Goal: Information Seeking & Learning: Find specific fact

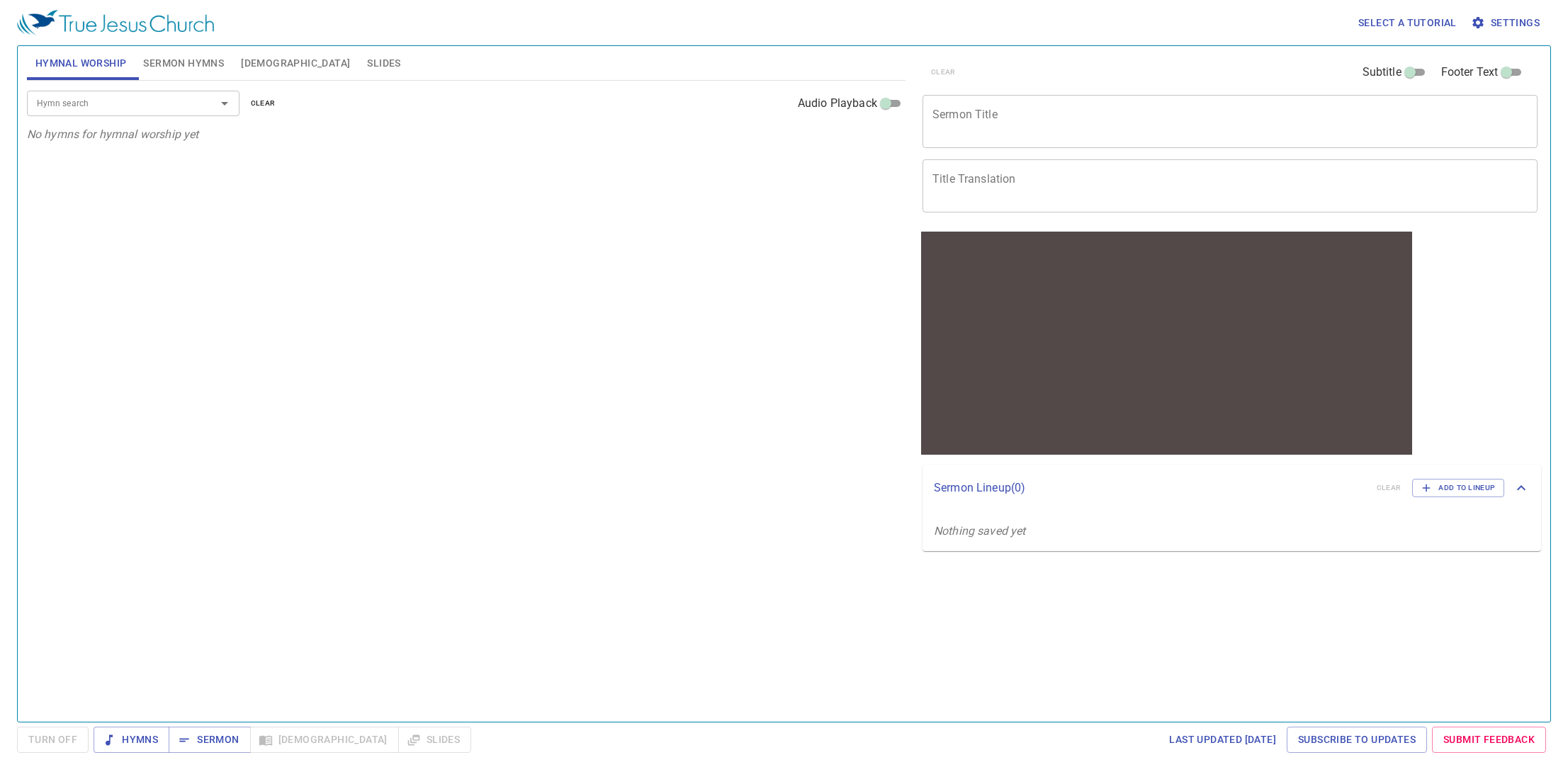
click at [170, 104] on input "Hymn search" at bounding box center [112, 103] width 162 height 16
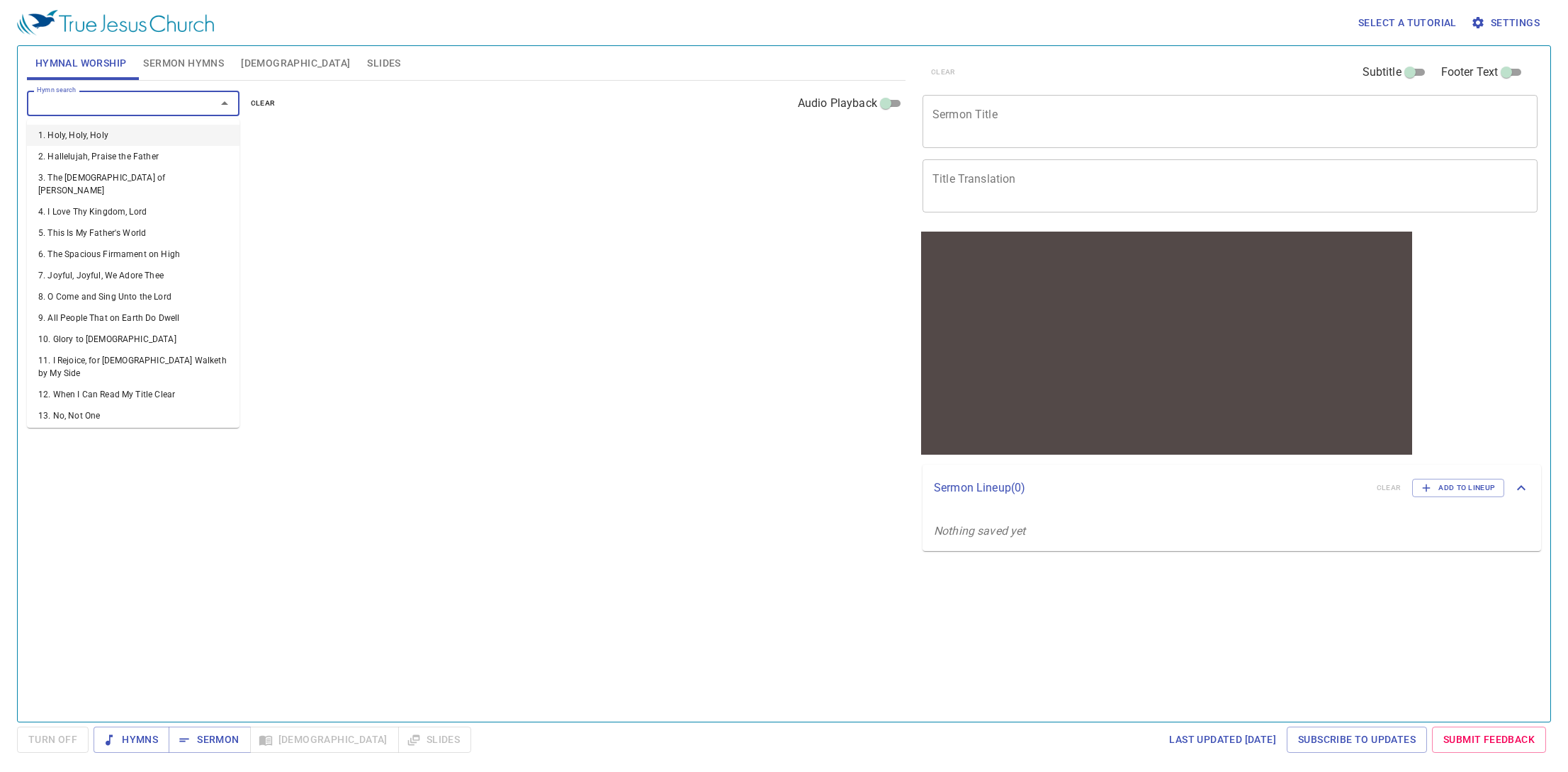
click at [136, 136] on li "1. Holy, Holy, Holy" at bounding box center [133, 135] width 212 height 21
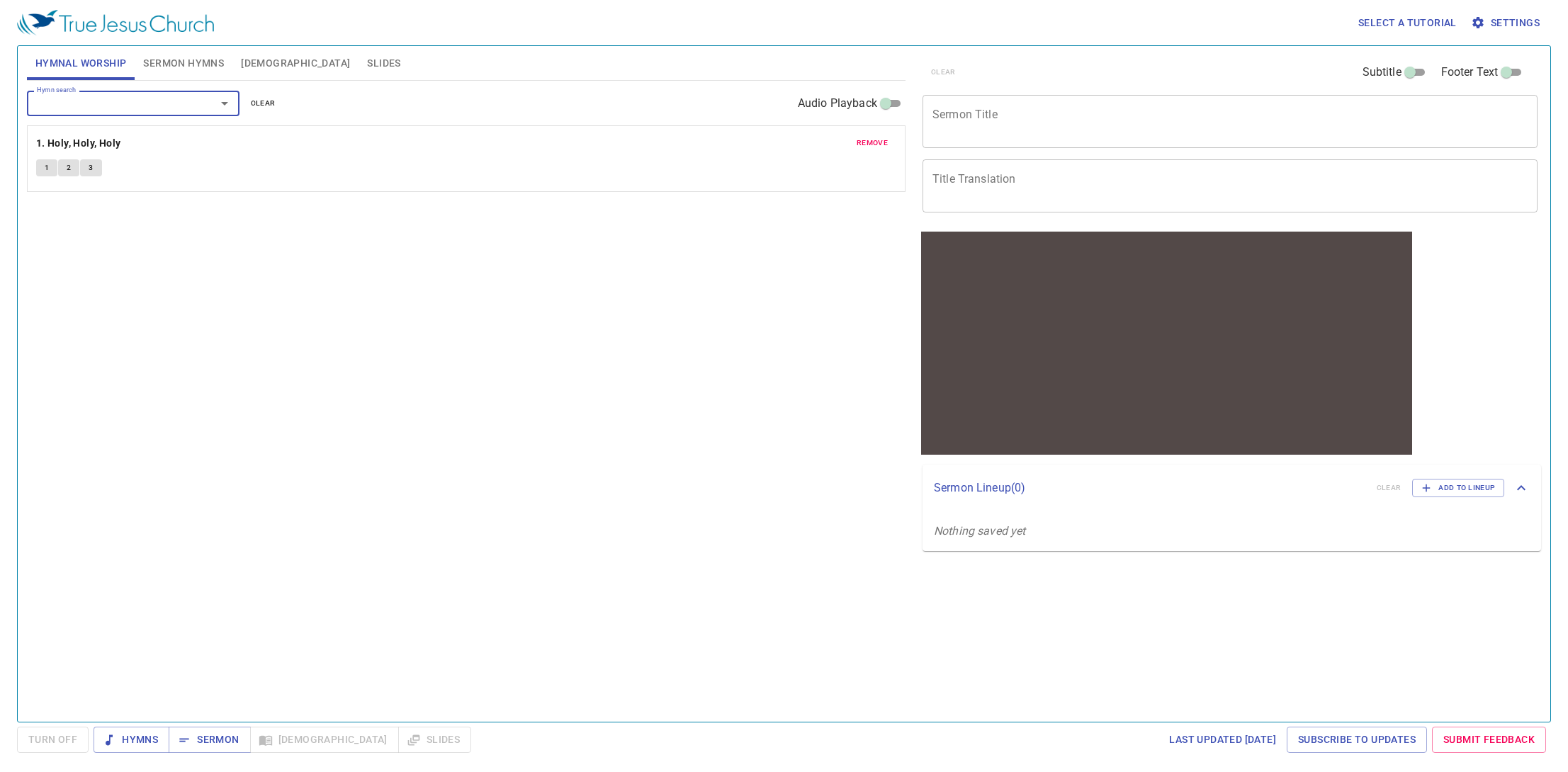
click at [38, 168] on button "1" at bounding box center [46, 168] width 21 height 17
click at [96, 168] on button "3" at bounding box center [90, 168] width 21 height 17
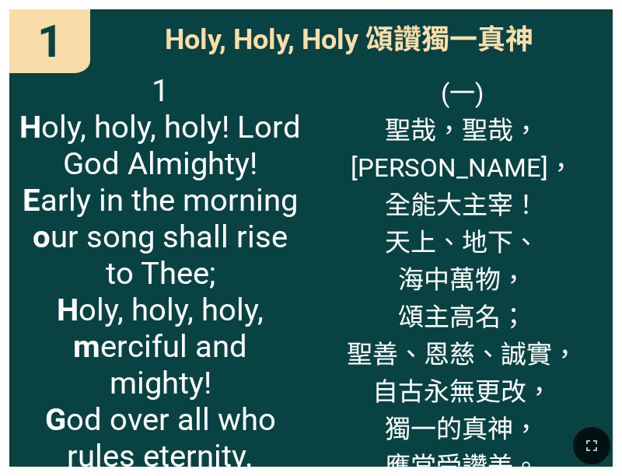
click at [96, 162] on span "1 H oly, holy, holy! Lord God Almighty! E arly in the morning o ur song shall r…" at bounding box center [160, 273] width 283 height 402
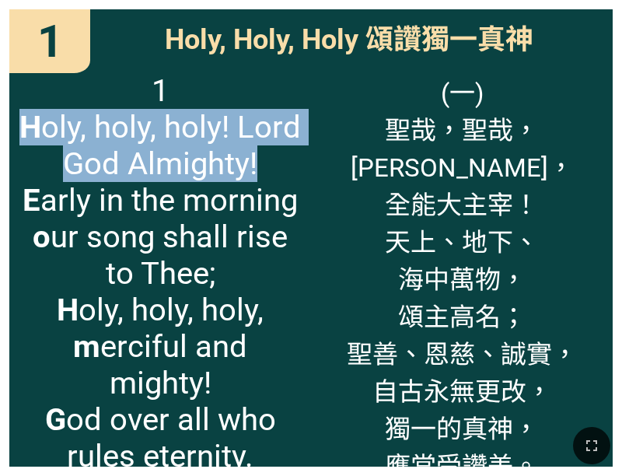
drag, startPoint x: 37, startPoint y: 130, endPoint x: 264, endPoint y: 173, distance: 231.2
click at [264, 173] on span "1 H oly, holy, holy! Lord God Almighty! E arly in the morning o ur song shall r…" at bounding box center [160, 273] width 283 height 402
copy span "H oly, holy, holy! Lord God Almighty!"
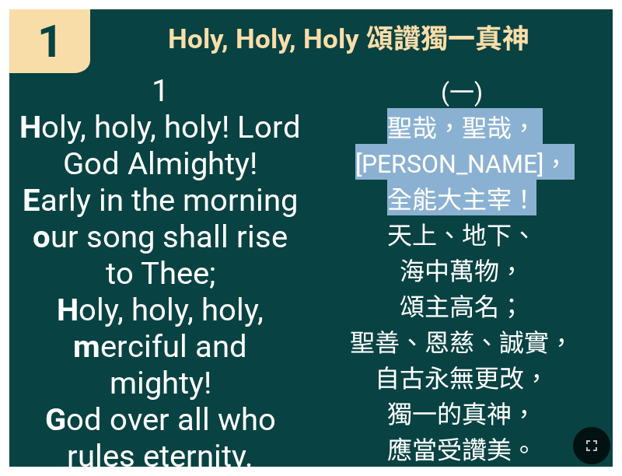
drag, startPoint x: 533, startPoint y: 160, endPoint x: 359, endPoint y: 132, distance: 175.9
click at [359, 132] on span "(一) [PERSON_NAME]，[PERSON_NAME]，[PERSON_NAME]， 全能大主宰！ 天上、地下、 海中萬物， 頌主高名； 聖善、恩慈、…" at bounding box center [462, 269] width 283 height 394
copy span "[PERSON_NAME]，[PERSON_NAME]，[PERSON_NAME]， 全能大主宰！"
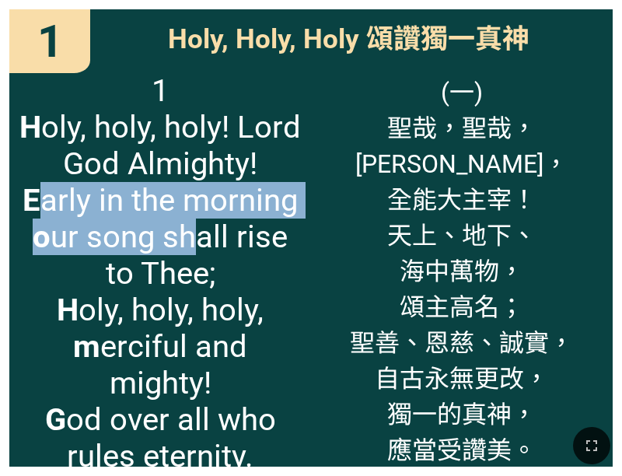
drag, startPoint x: 33, startPoint y: 198, endPoint x: 212, endPoint y: 268, distance: 192.5
click at [197, 247] on span "1 H oly, holy, holy! Lord God Almighty! E arly in the morning o ur song shall r…" at bounding box center [160, 273] width 283 height 402
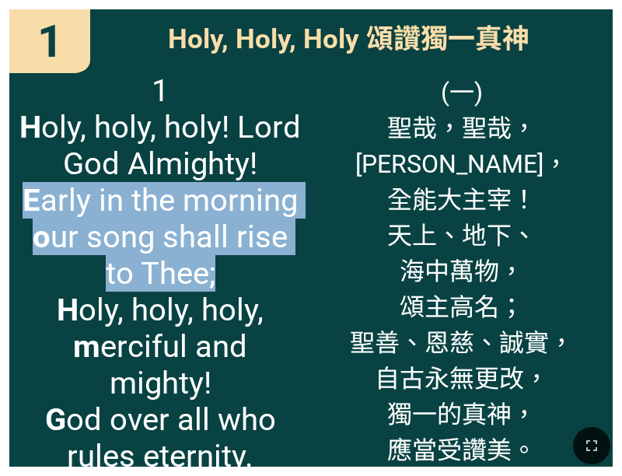
drag, startPoint x: 167, startPoint y: 260, endPoint x: 37, endPoint y: 215, distance: 138.3
click at [30, 215] on span "1 H oly, holy, holy! Lord God Almighty! E arly in the morning o ur song shall r…" at bounding box center [160, 273] width 283 height 402
copy span "E arly in the morning o ur song shall rise to Thee;"
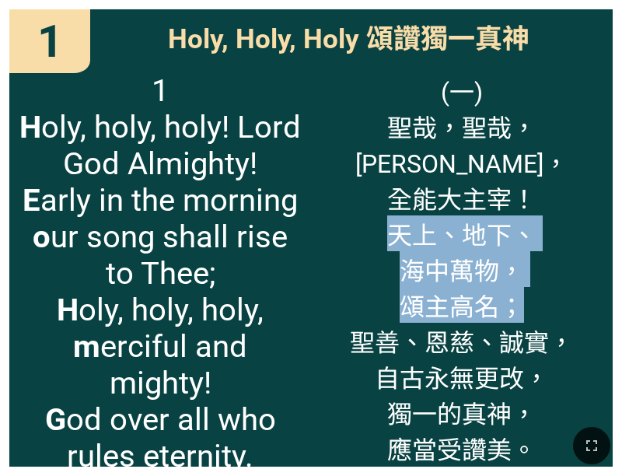
drag, startPoint x: 387, startPoint y: 196, endPoint x: 517, endPoint y: 273, distance: 151.7
click at [517, 274] on span "(一) [PERSON_NAME]，[PERSON_NAME]，[PERSON_NAME]， 全能大主宰！ 天上、地下、 海中萬物， 頌主高名； 聖善、恩慈、…" at bounding box center [462, 269] width 283 height 394
copy span "天上、地下、 海中萬物， 頌主高名；"
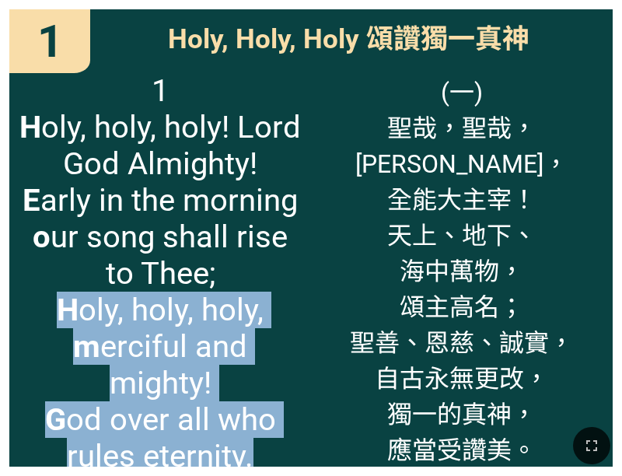
drag, startPoint x: 57, startPoint y: 311, endPoint x: 296, endPoint y: 391, distance: 251.7
click at [251, 409] on span "1 H oly, holy, holy! Lord God Almighty! E arly in the morning o ur song shall r…" at bounding box center [160, 273] width 283 height 402
copy span "H oly, holy, holy, m erciful and mighty! G od over all who rules eternity."
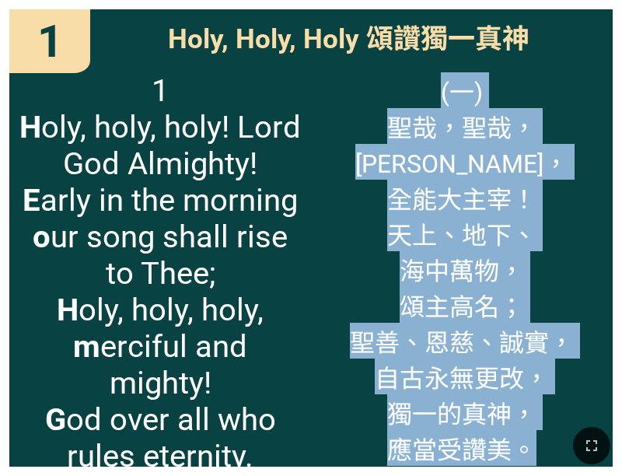
drag, startPoint x: 349, startPoint y: 303, endPoint x: 534, endPoint y: 411, distance: 213.8
click at [535, 411] on div "(一) [PERSON_NAME]，[PERSON_NAME]，[PERSON_NAME]， 全能大主宰！ 天上、地下、 海中萬物， 頌主高名； 聖善、恩慈、…" at bounding box center [462, 265] width 302 height 404
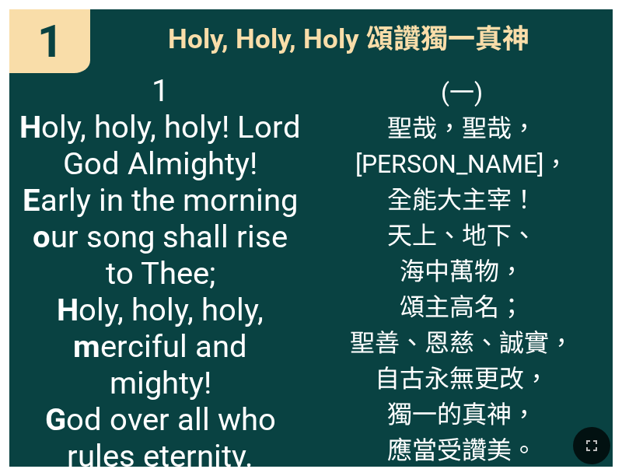
click at [533, 412] on span "(一) [PERSON_NAME]，[PERSON_NAME]，[PERSON_NAME]， 全能大主宰！ 天上、地下、 海中萬物， 頌主高名； 聖善、恩慈、…" at bounding box center [462, 269] width 283 height 394
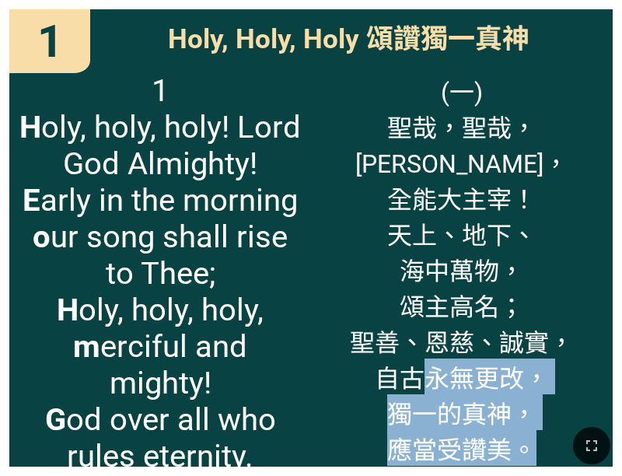
drag, startPoint x: 531, startPoint y: 413, endPoint x: 419, endPoint y: 333, distance: 137.8
click at [419, 6] on div "Hymnal Worship Hymnal Worship 詩頌崇拜 詩頌崇拜 1 1 1 Holy, Holy, Holy 頌讚獨一真神 Holy, Hol…" at bounding box center [311, 6] width 610 height 0
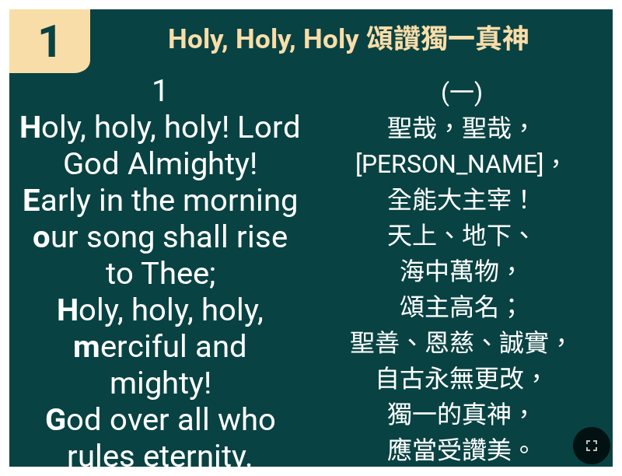
drag, startPoint x: 419, startPoint y: 333, endPoint x: 403, endPoint y: 327, distance: 16.8
click at [418, 332] on span "(一) [PERSON_NAME]，[PERSON_NAME]，[PERSON_NAME]， 全能大主宰！ 天上、地下、 海中萬物， 頌主高名； 聖善、恩慈、…" at bounding box center [462, 269] width 283 height 394
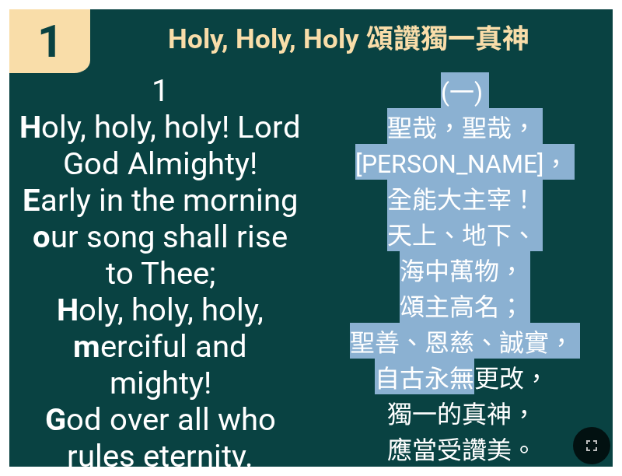
drag, startPoint x: 377, startPoint y: 310, endPoint x: 479, endPoint y: 350, distance: 108.7
click at [479, 350] on div "(一) [PERSON_NAME]，[PERSON_NAME]，[PERSON_NAME]， 全能大主宰！ 天上、地下、 海中萬物， 頌主高名； 聖善、恩慈、…" at bounding box center [462, 265] width 302 height 404
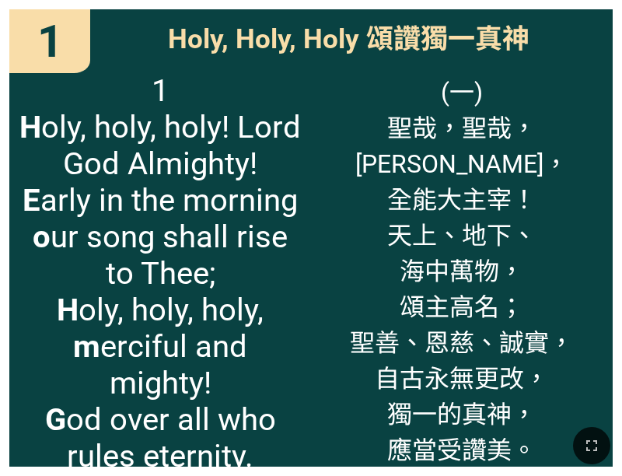
drag, startPoint x: 479, startPoint y: 350, endPoint x: 419, endPoint y: 328, distance: 63.0
click at [478, 349] on span "(一) [PERSON_NAME]，[PERSON_NAME]，[PERSON_NAME]， 全能大主宰！ 天上、地下、 海中萬物， 頌主高名； 聖善、恩慈、…" at bounding box center [462, 269] width 283 height 394
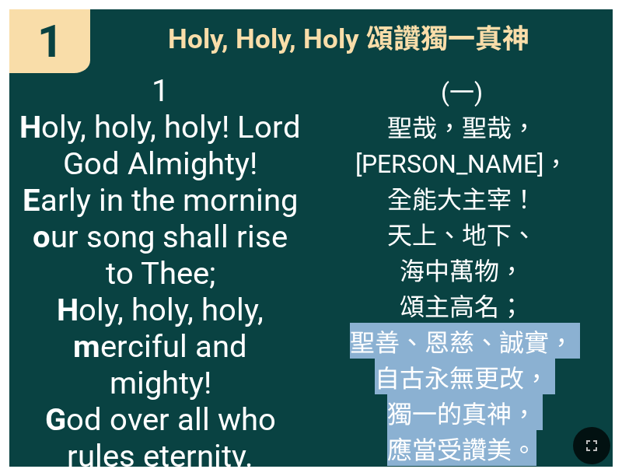
drag, startPoint x: 373, startPoint y: 314, endPoint x: 528, endPoint y: 399, distance: 176.6
click at [528, 400] on span "(一) [PERSON_NAME]，[PERSON_NAME]，[PERSON_NAME]， 全能大主宰！ 天上、地下、 海中萬物， 頌主高名； 聖善、恩慈、…" at bounding box center [462, 269] width 283 height 394
copy span "聖善、恩慈、誠實， 自古永無更改， 獨一的真神， 應當受讚美。"
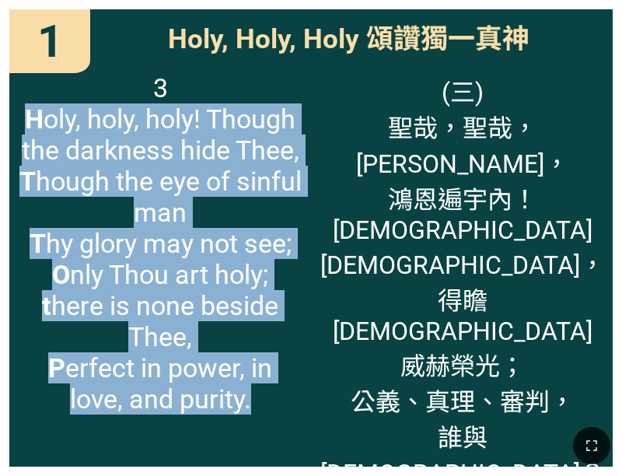
drag, startPoint x: 40, startPoint y: 120, endPoint x: 323, endPoint y: 177, distance: 288.1
click at [304, 162] on div "3 H oly, holy, holy! Though the darkness hide Thee, T hough the eye of sinful m…" at bounding box center [160, 265] width 302 height 404
click at [297, 159] on span "3 H oly, holy, holy! Though the darkness hide Thee, T hough the eye of sinful m…" at bounding box center [160, 243] width 283 height 342
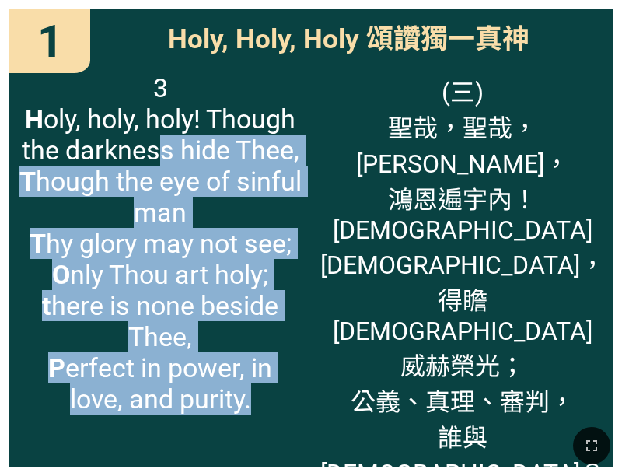
drag, startPoint x: 299, startPoint y: 156, endPoint x: 153, endPoint y: 137, distance: 147.5
click at [153, 137] on div "3 H oly, holy, holy! Though the darkness hide Thee, T hough the eye of sinful m…" at bounding box center [160, 265] width 302 height 404
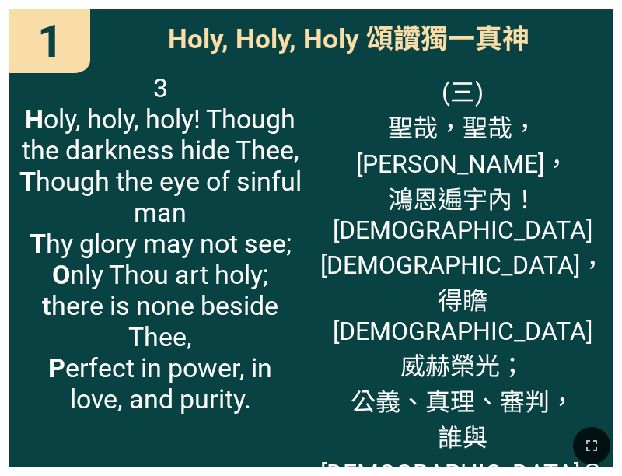
drag, startPoint x: 153, startPoint y: 137, endPoint x: 80, endPoint y: 123, distance: 73.7
click at [151, 137] on span "3 H oly, holy, holy! Though the darkness hide Thee, T hough the eye of sinful m…" at bounding box center [160, 243] width 283 height 342
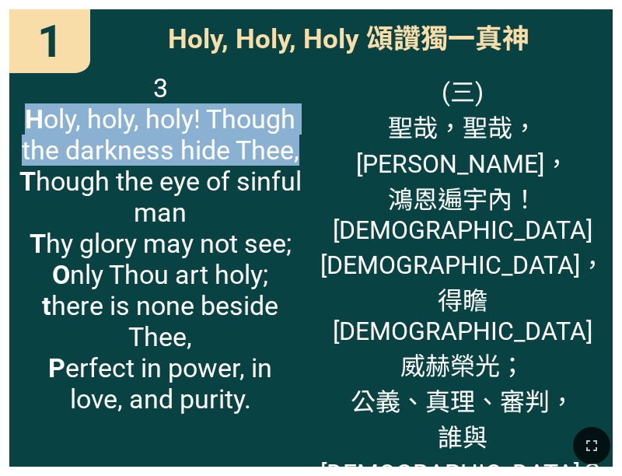
drag, startPoint x: 29, startPoint y: 121, endPoint x: 299, endPoint y: 150, distance: 271.6
click at [299, 150] on span "3 H oly, holy, holy! Though the darkness hide Thee, T hough the eye of sinful m…" at bounding box center [160, 243] width 283 height 342
copy span "H oly, holy, holy! Though the darkness hide Thee,"
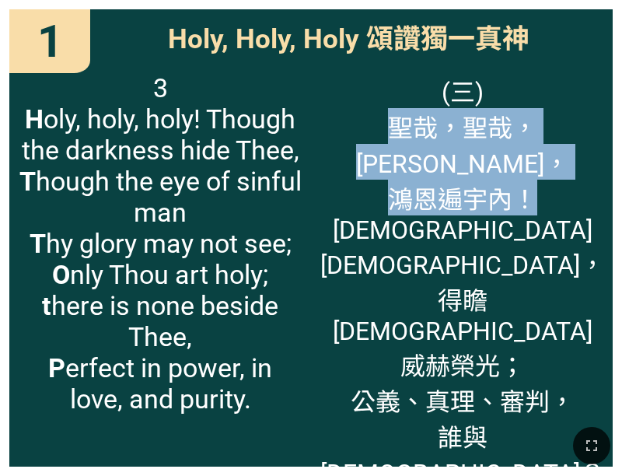
drag, startPoint x: 354, startPoint y: 127, endPoint x: 495, endPoint y: 168, distance: 146.8
click at [535, 154] on span "(三) 聖哉，聖哉，聖哉， 鴻恩遍[GEOGRAPHIC_DATA]內！ [DEMOGRAPHIC_DATA]， 得瞻救主 威赫榮光； 公義、真理、審判， 誰…" at bounding box center [463, 334] width 285 height 524
copy span "聖哉，[PERSON_NAME]，聖哉， 鴻恩遍宇內！"
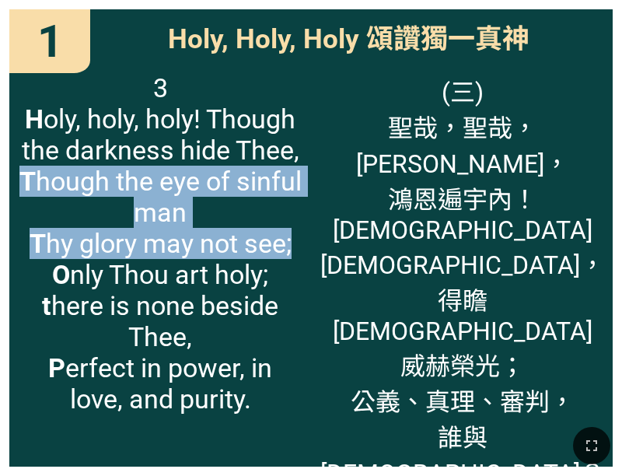
drag, startPoint x: 51, startPoint y: 181, endPoint x: 289, endPoint y: 230, distance: 243.9
click at [289, 235] on span "3 H oly, holy, holy! Though the darkness hide Thee, T hough the eye of sinful m…" at bounding box center [160, 243] width 283 height 342
copy span "T hough the eye of sinful man T hy glory may not see;"
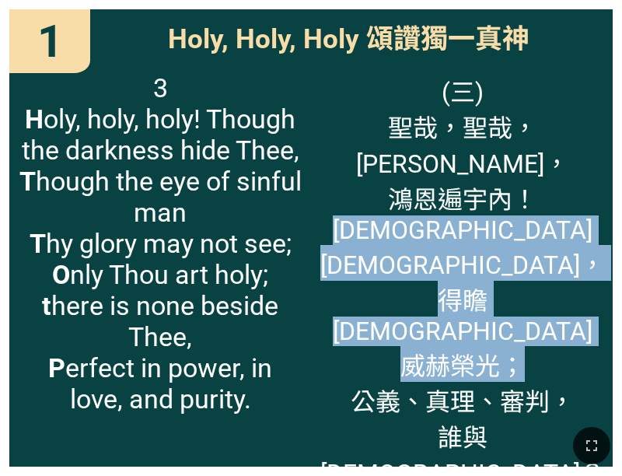
drag, startPoint x: 402, startPoint y: 191, endPoint x: 242, endPoint y: 232, distance: 164.8
click at [515, 267] on span "(三) 聖哉，聖哉，聖哉， 鴻恩遍[GEOGRAPHIC_DATA]內！ [DEMOGRAPHIC_DATA]， 得瞻救主 威赫榮光； 公義、真理、審判， 誰…" at bounding box center [463, 334] width 285 height 524
copy span "[DEMOGRAPHIC_DATA][DEMOGRAPHIC_DATA]， 得瞻救主 [PERSON_NAME]；"
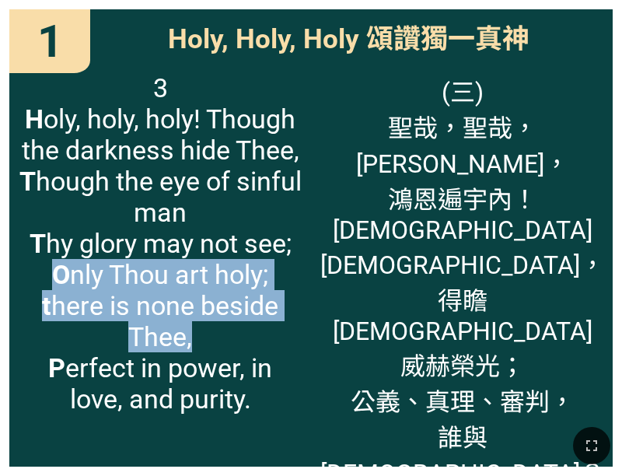
drag, startPoint x: 70, startPoint y: 277, endPoint x: 196, endPoint y: 329, distance: 136.4
click at [196, 329] on span "3 H oly, holy, holy! Though the darkness hide Thee, T hough the eye of sinful m…" at bounding box center [160, 243] width 283 height 342
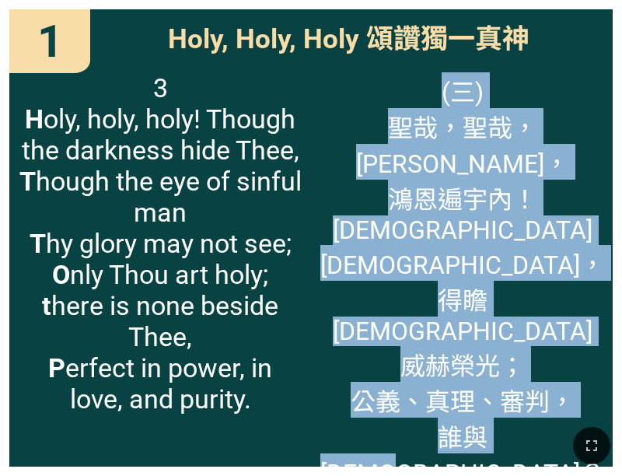
drag, startPoint x: 351, startPoint y: 303, endPoint x: 541, endPoint y: 338, distance: 193.2
click at [541, 338] on div "(三) 聖哉，聖哉，聖哉， 鴻恩遍[GEOGRAPHIC_DATA]內！ [DEMOGRAPHIC_DATA]， 得瞻救主 威赫榮光； 公義、真理、審判， 誰…" at bounding box center [462, 265] width 302 height 404
click at [541, 338] on span "(三) 聖哉，聖哉，聖哉， 鴻恩遍[GEOGRAPHIC_DATA]內！ [DEMOGRAPHIC_DATA]， 得瞻救主 威赫榮光； 公義、真理、審判， 誰…" at bounding box center [463, 334] width 285 height 524
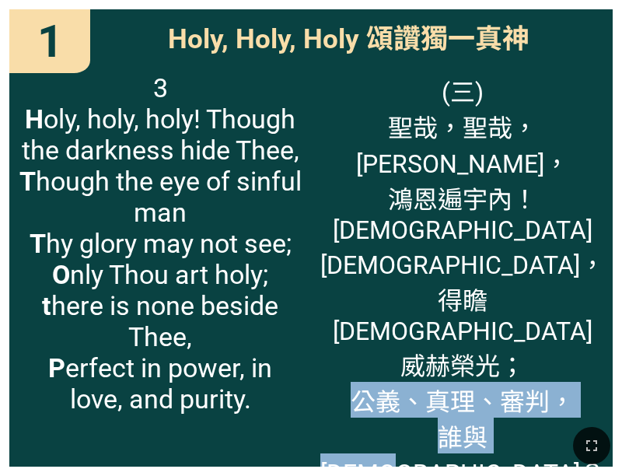
drag, startPoint x: 546, startPoint y: 338, endPoint x: 359, endPoint y: 306, distance: 189.6
click at [352, 307] on span "(三) 聖哉，聖哉，聖哉， 鴻恩遍[GEOGRAPHIC_DATA]內！ [DEMOGRAPHIC_DATA]， 得瞻救主 威赫榮光； 公義、真理、審判， 誰…" at bounding box center [463, 334] width 285 height 524
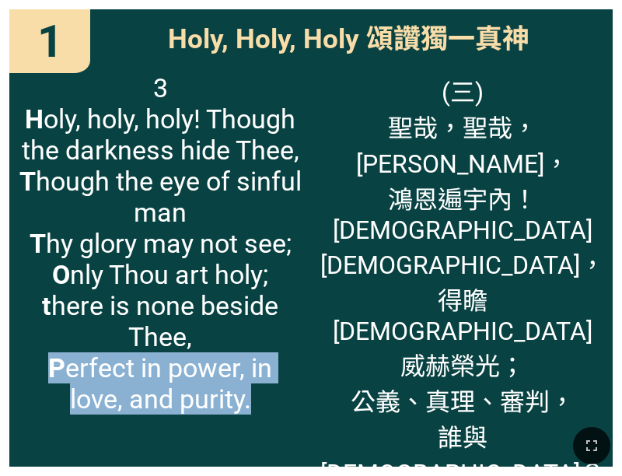
drag, startPoint x: 47, startPoint y: 369, endPoint x: 262, endPoint y: 402, distance: 217.2
click at [262, 402] on span "3 H oly, holy, holy! Though the darkness hide Thee, T hough the eye of sinful m…" at bounding box center [160, 243] width 283 height 342
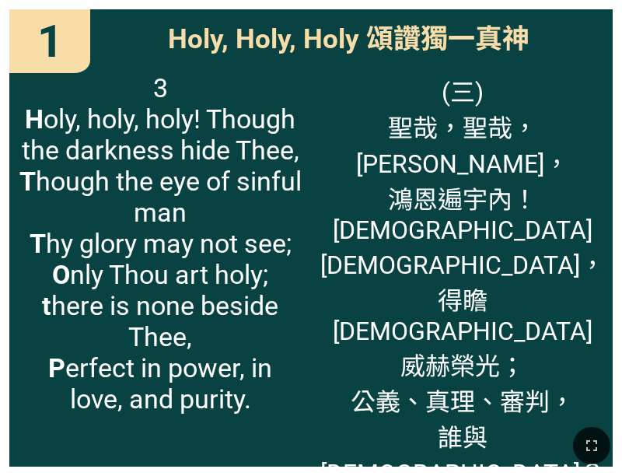
drag, startPoint x: 359, startPoint y: 378, endPoint x: 574, endPoint y: 402, distance: 216.1
click at [559, 407] on span "(三) 聖哉，聖哉，聖哉， 鴻恩遍[GEOGRAPHIC_DATA]內！ [DEMOGRAPHIC_DATA]， 得瞻救主 威赫榮光； 公義、真理、審判， 誰…" at bounding box center [463, 334] width 285 height 524
